Goal: Information Seeking & Learning: Learn about a topic

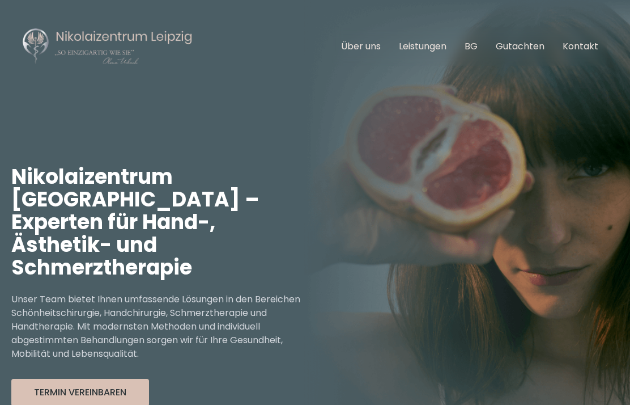
click at [420, 47] on link "Leistungen" at bounding box center [423, 46] width 48 height 13
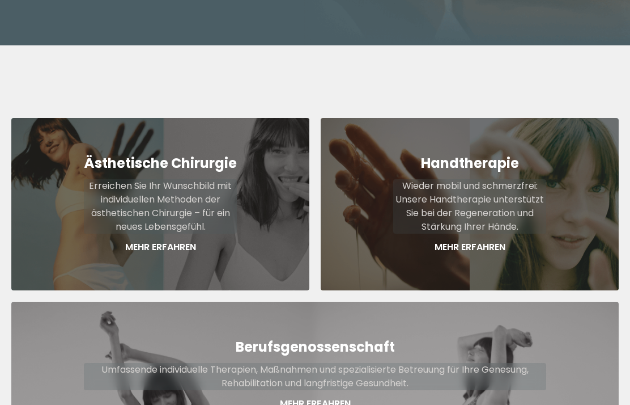
click at [488, 240] on p "Mehr Erfahren" at bounding box center [469, 247] width 153 height 14
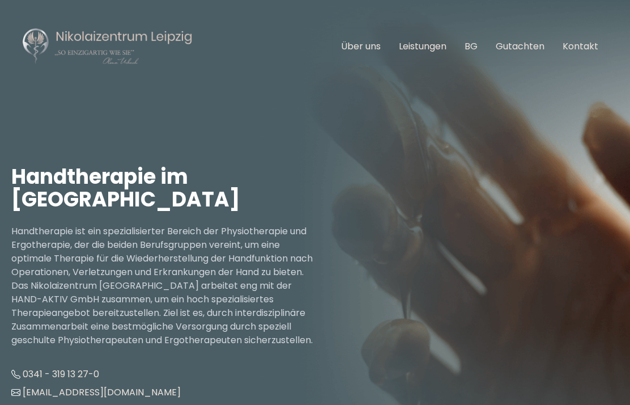
click at [427, 52] on link "Leistungen" at bounding box center [423, 46] width 48 height 13
click at [438, 46] on link "Leistungen" at bounding box center [423, 46] width 48 height 13
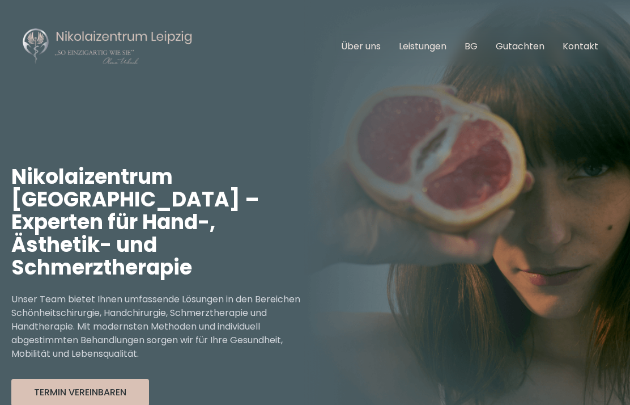
scroll to position [433, 0]
